Goal: Find specific page/section

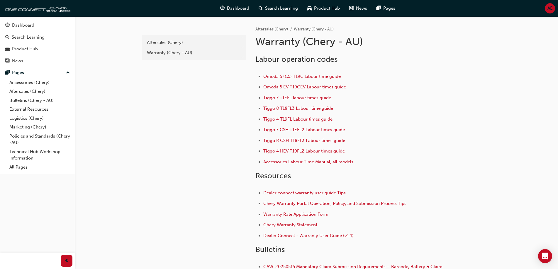
click at [321, 109] on span "Tiggo 8 T18FL3 Labour time guide" at bounding box center [298, 108] width 70 height 5
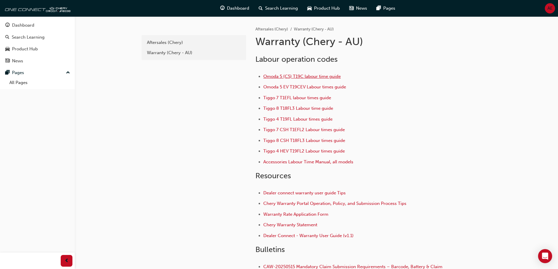
click at [282, 74] on span "Omoda 5 (C5) T19C labour time guide" at bounding box center [301, 76] width 77 height 5
